Goal: Task Accomplishment & Management: Complete application form

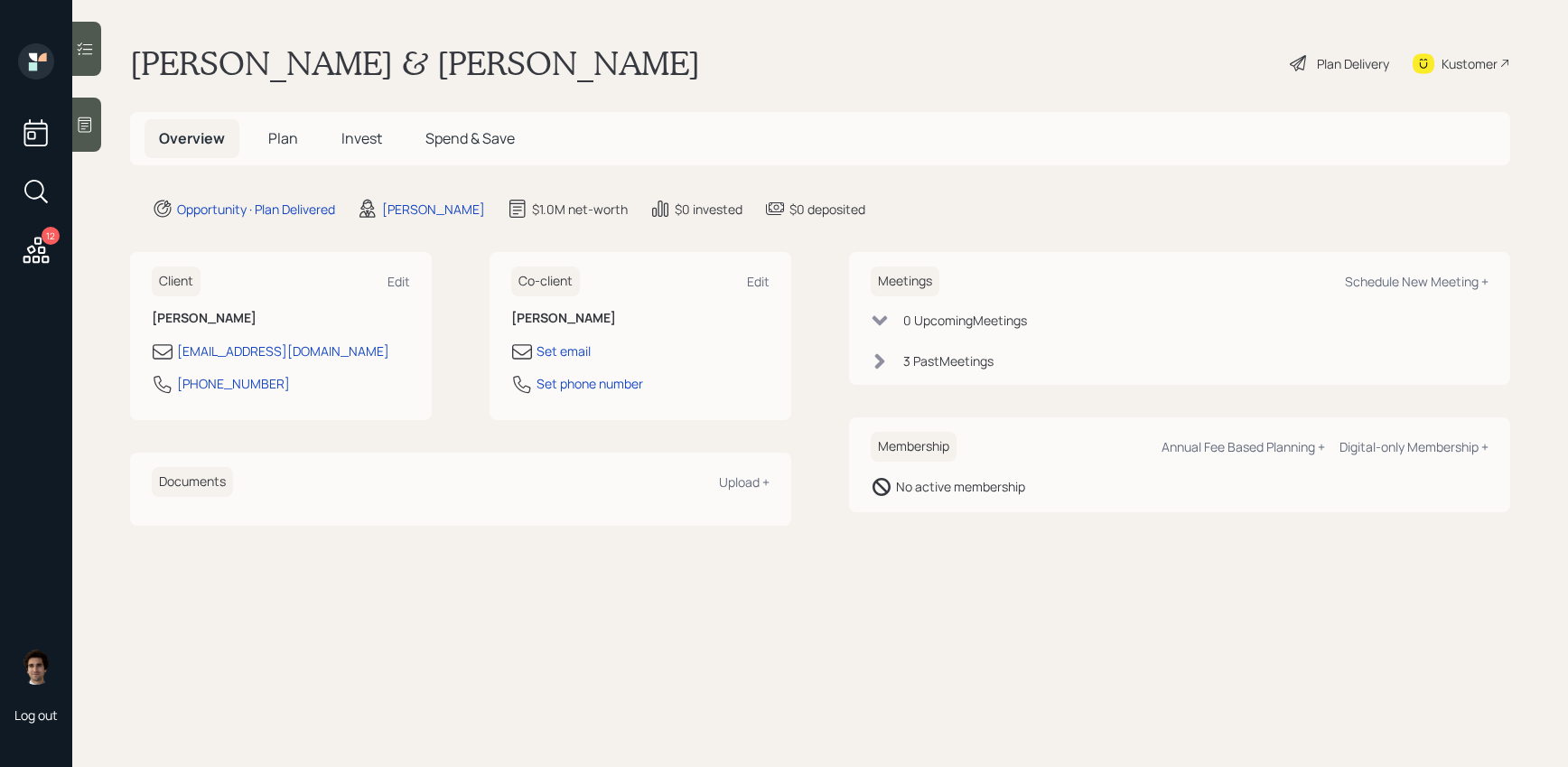
click at [286, 150] on h5 "Plan" at bounding box center [283, 139] width 58 height 39
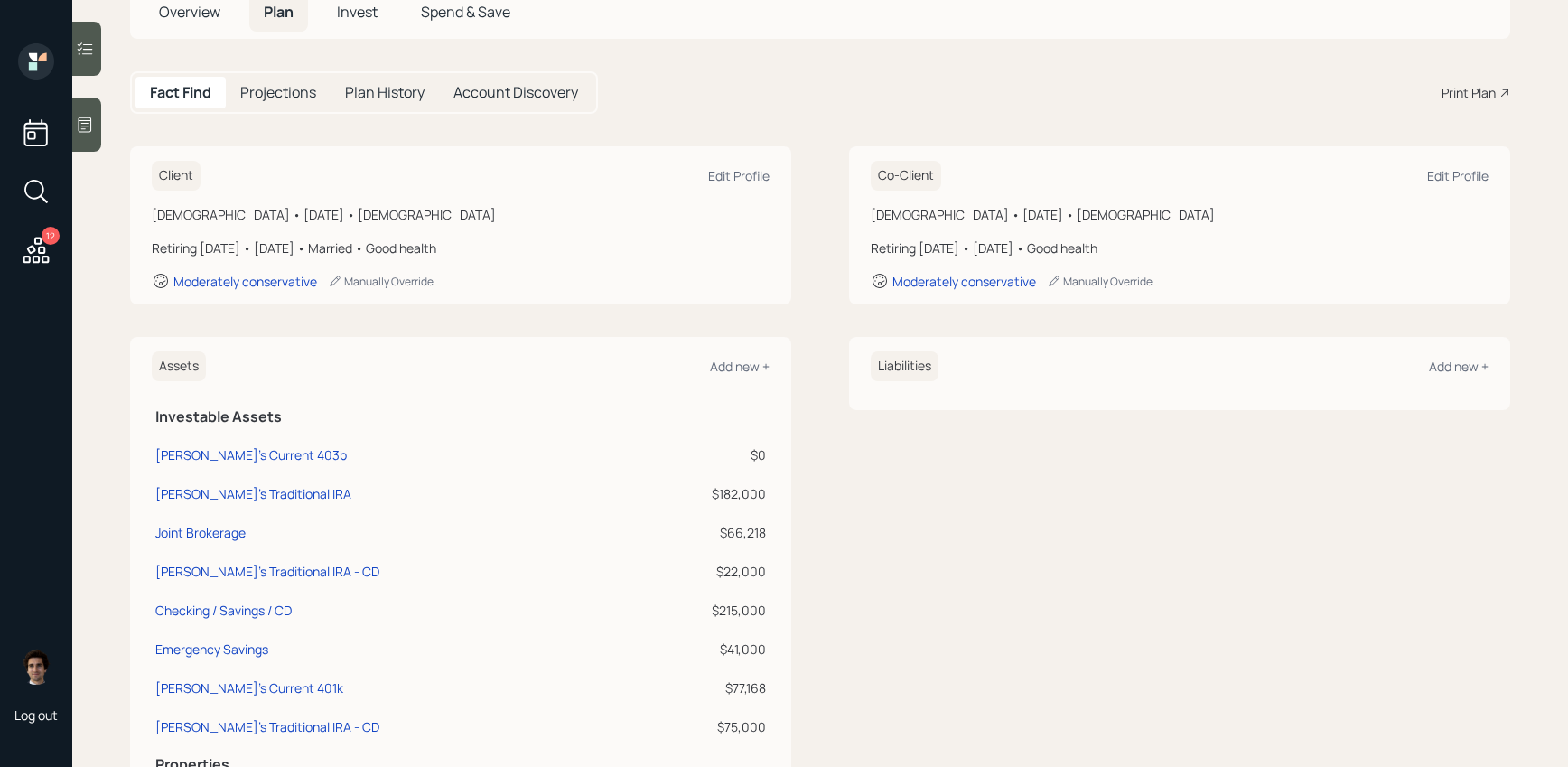
scroll to position [146, 0]
